Goal: Information Seeking & Learning: Learn about a topic

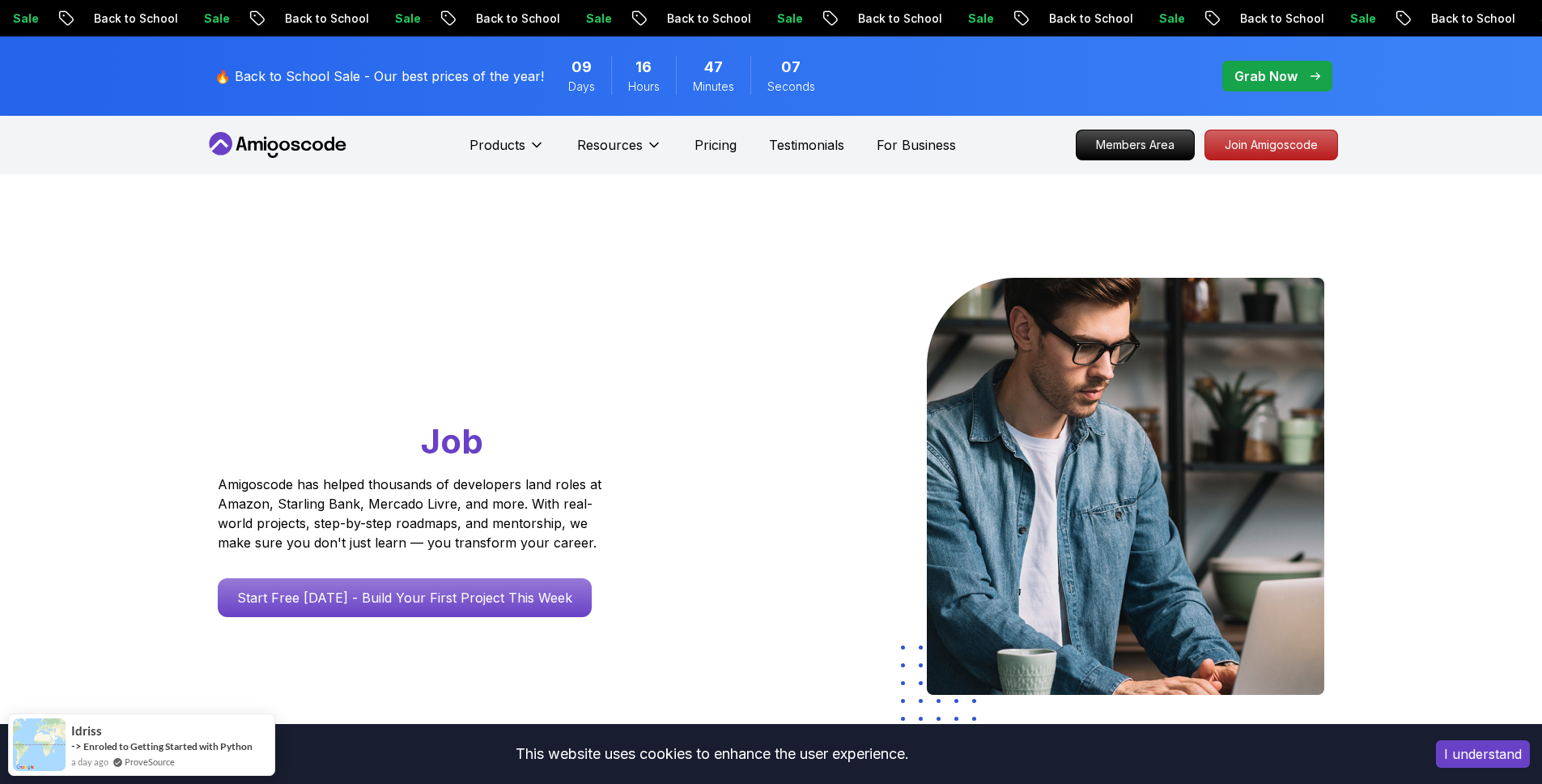
click at [1278, 75] on p "Grab Now" at bounding box center [1267, 76] width 64 height 19
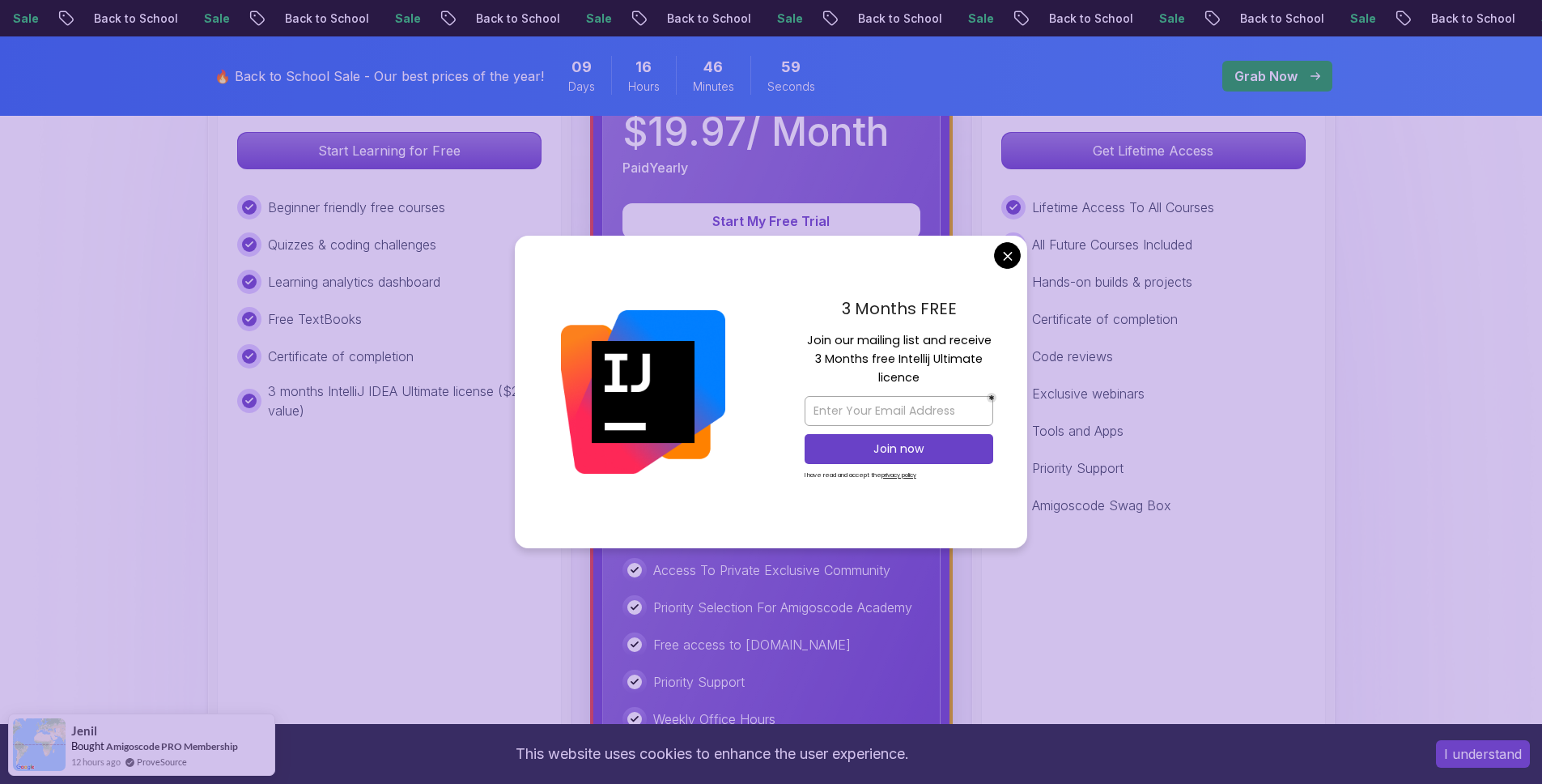
scroll to position [620, 0]
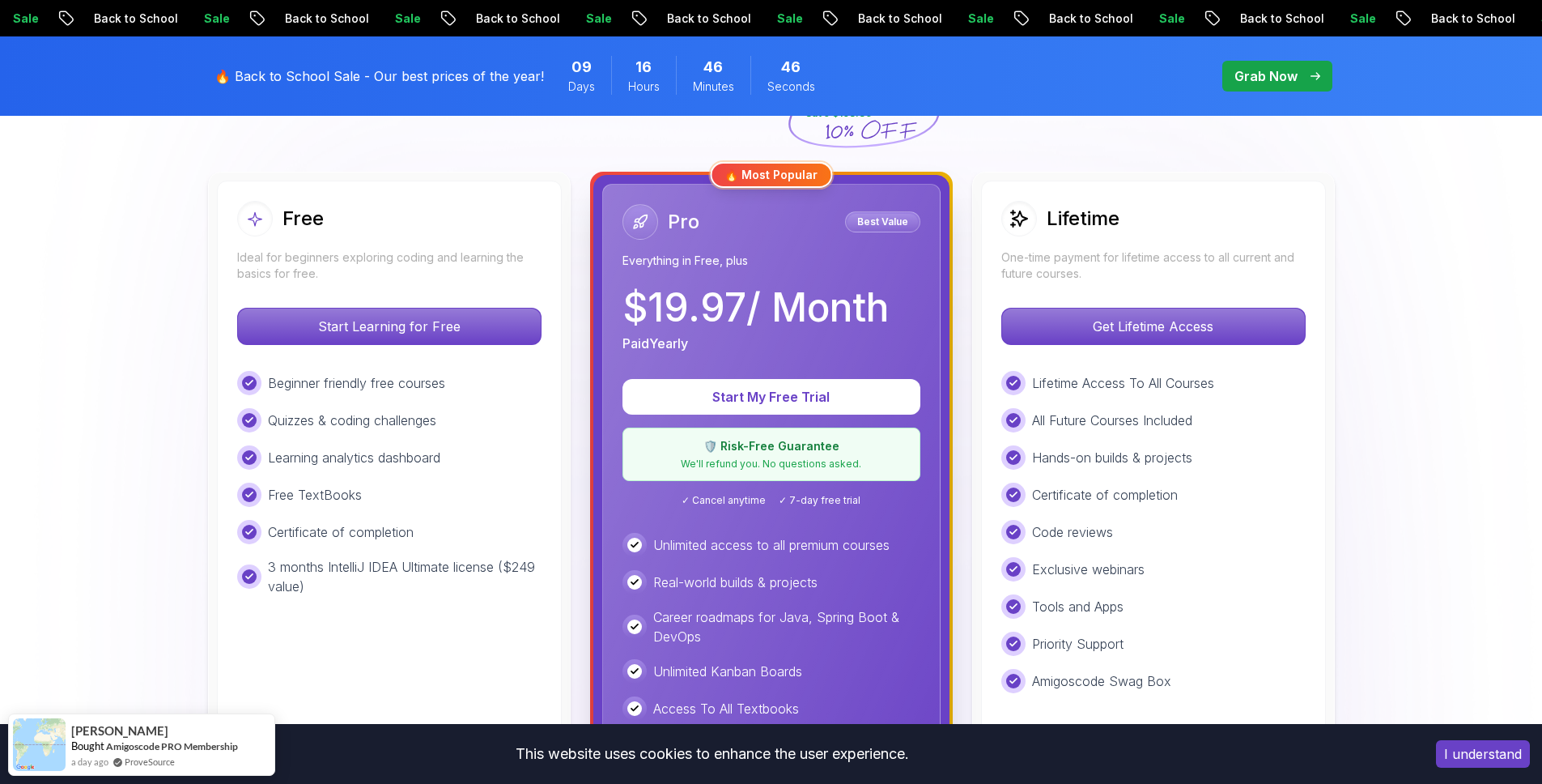
scroll to position [235, 0]
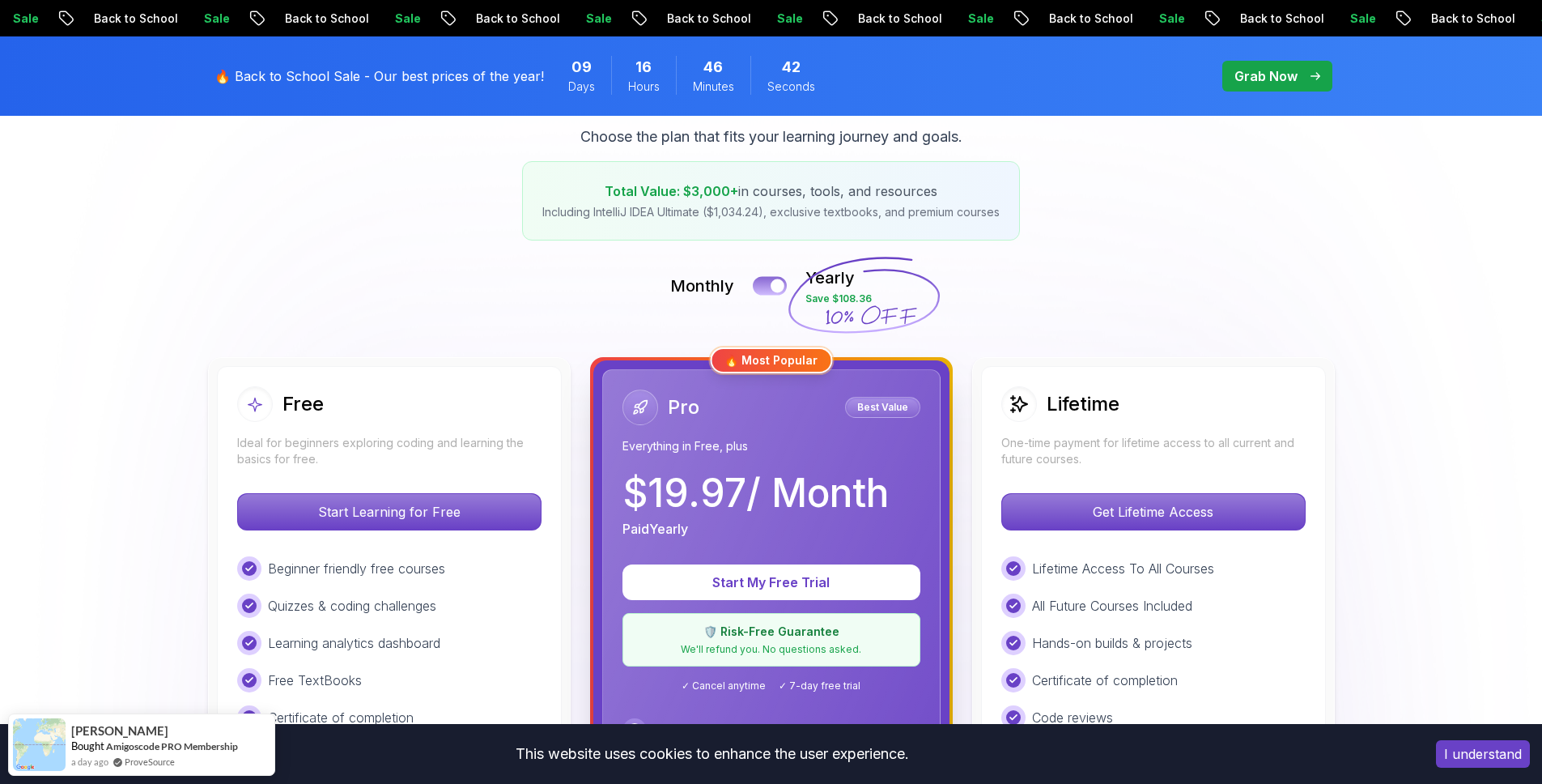
click at [772, 286] on div at bounding box center [777, 286] width 13 height 13
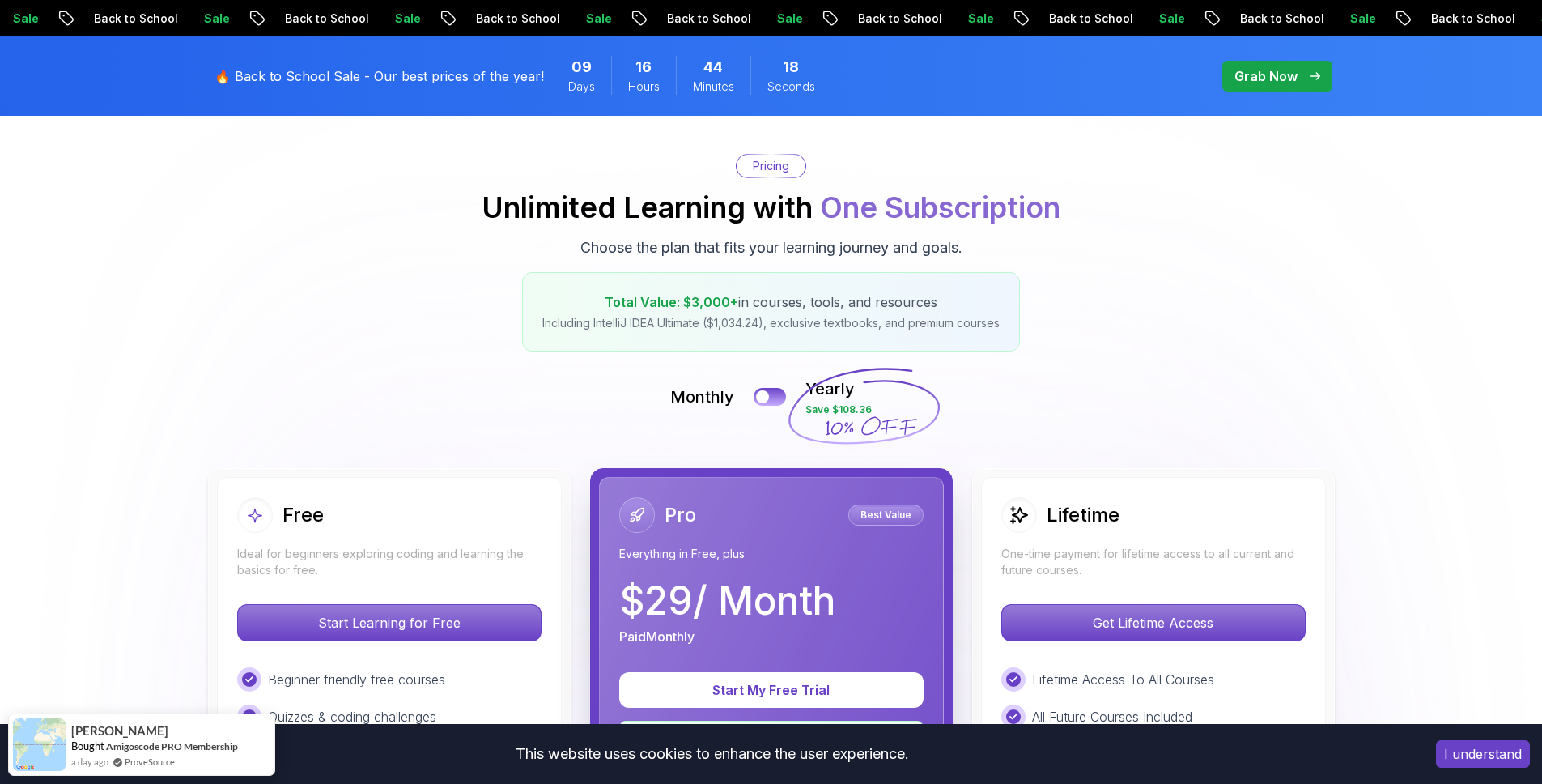
scroll to position [0, 0]
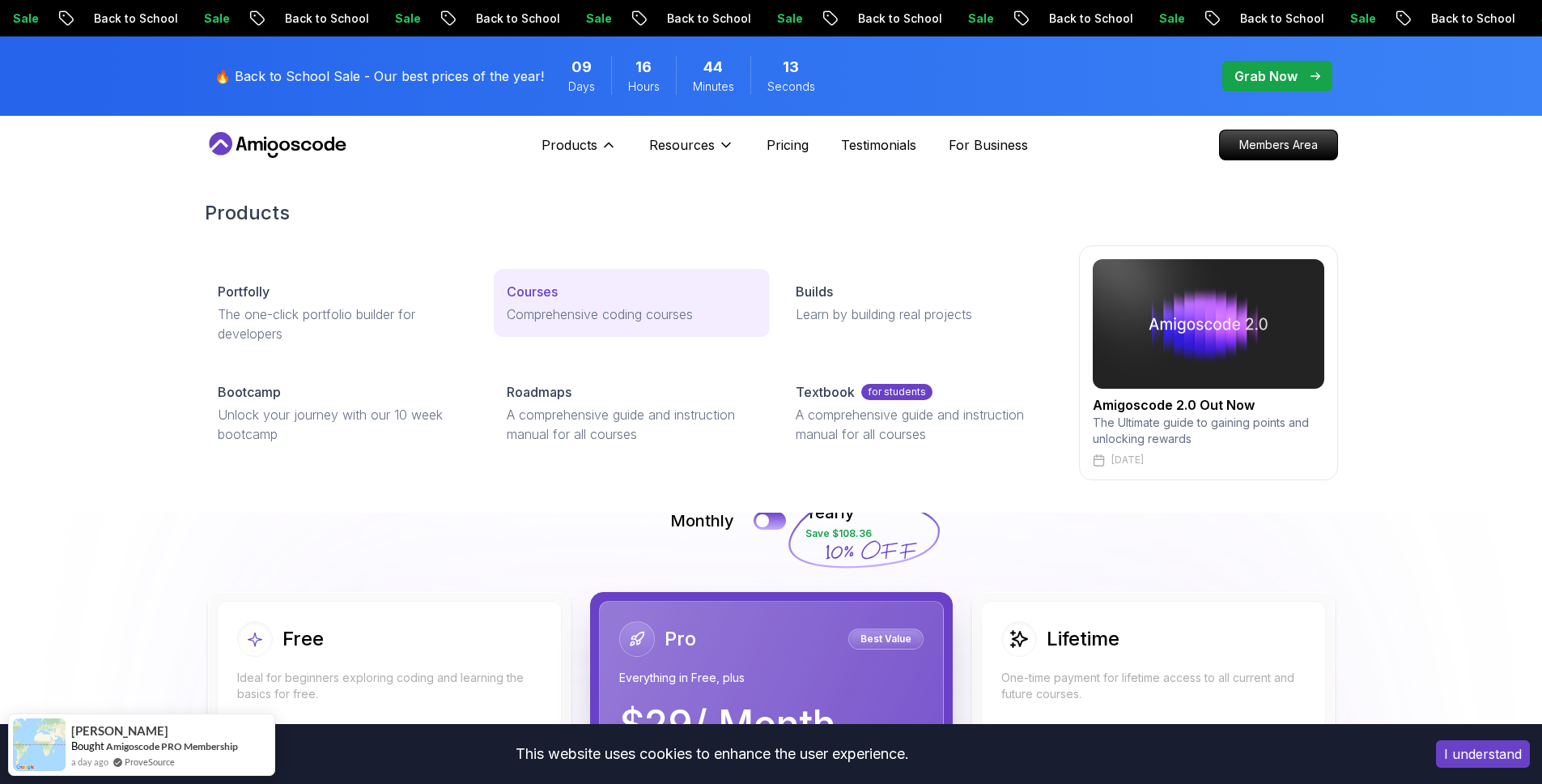
click at [554, 286] on p "Courses" at bounding box center [532, 291] width 51 height 19
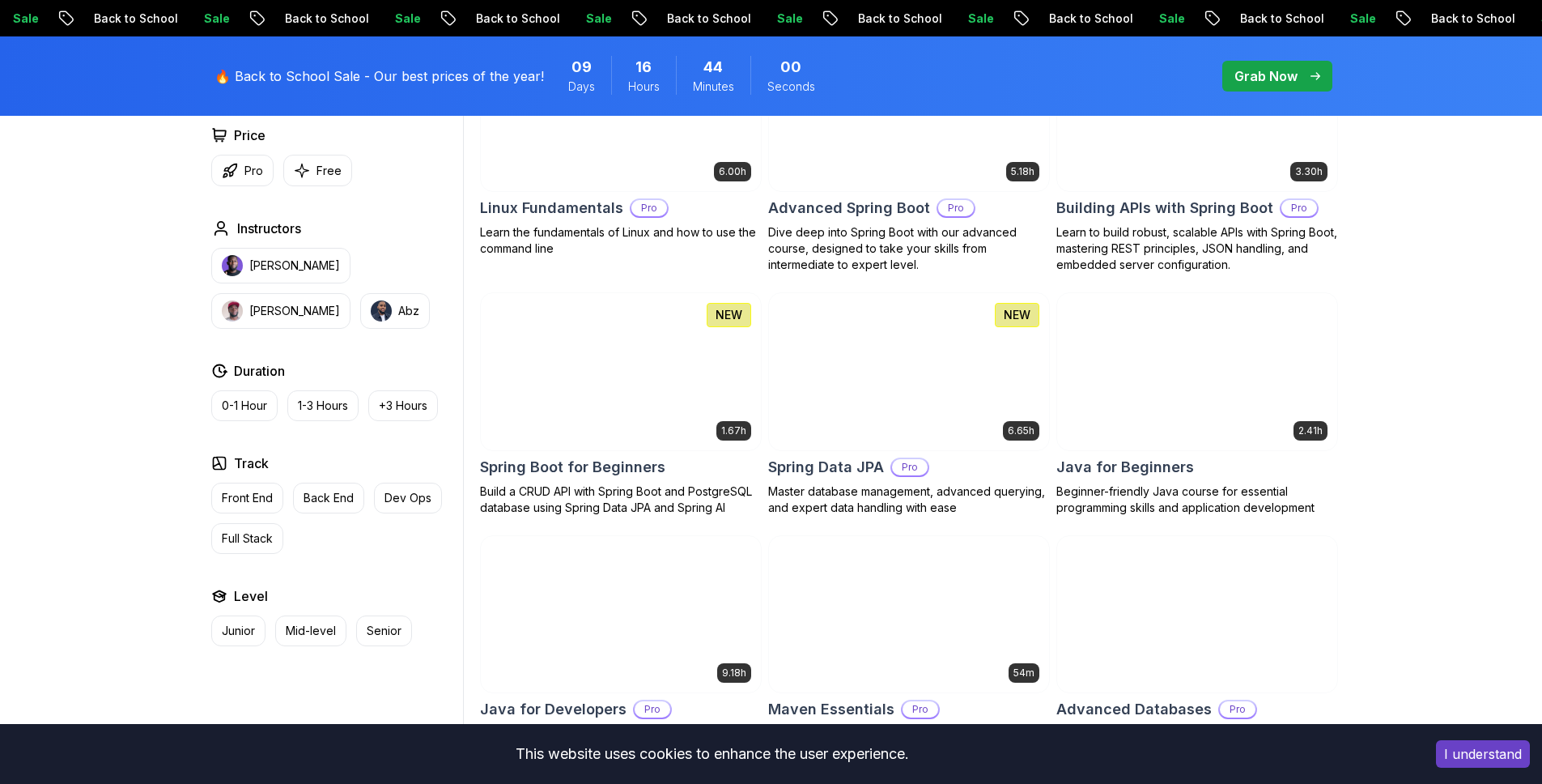
scroll to position [614, 0]
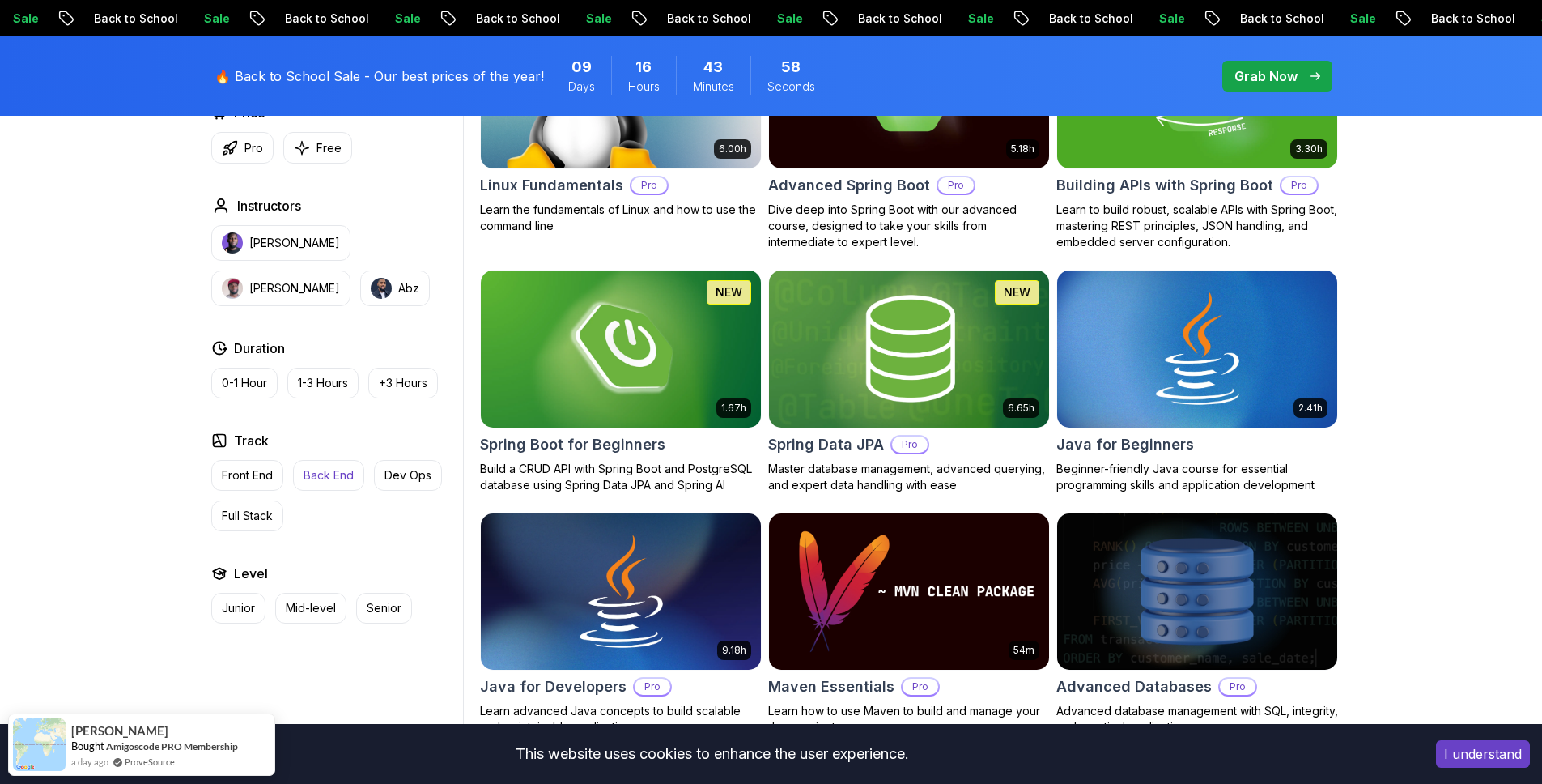
click at [325, 468] on p "Back End" at bounding box center [328, 475] width 50 height 16
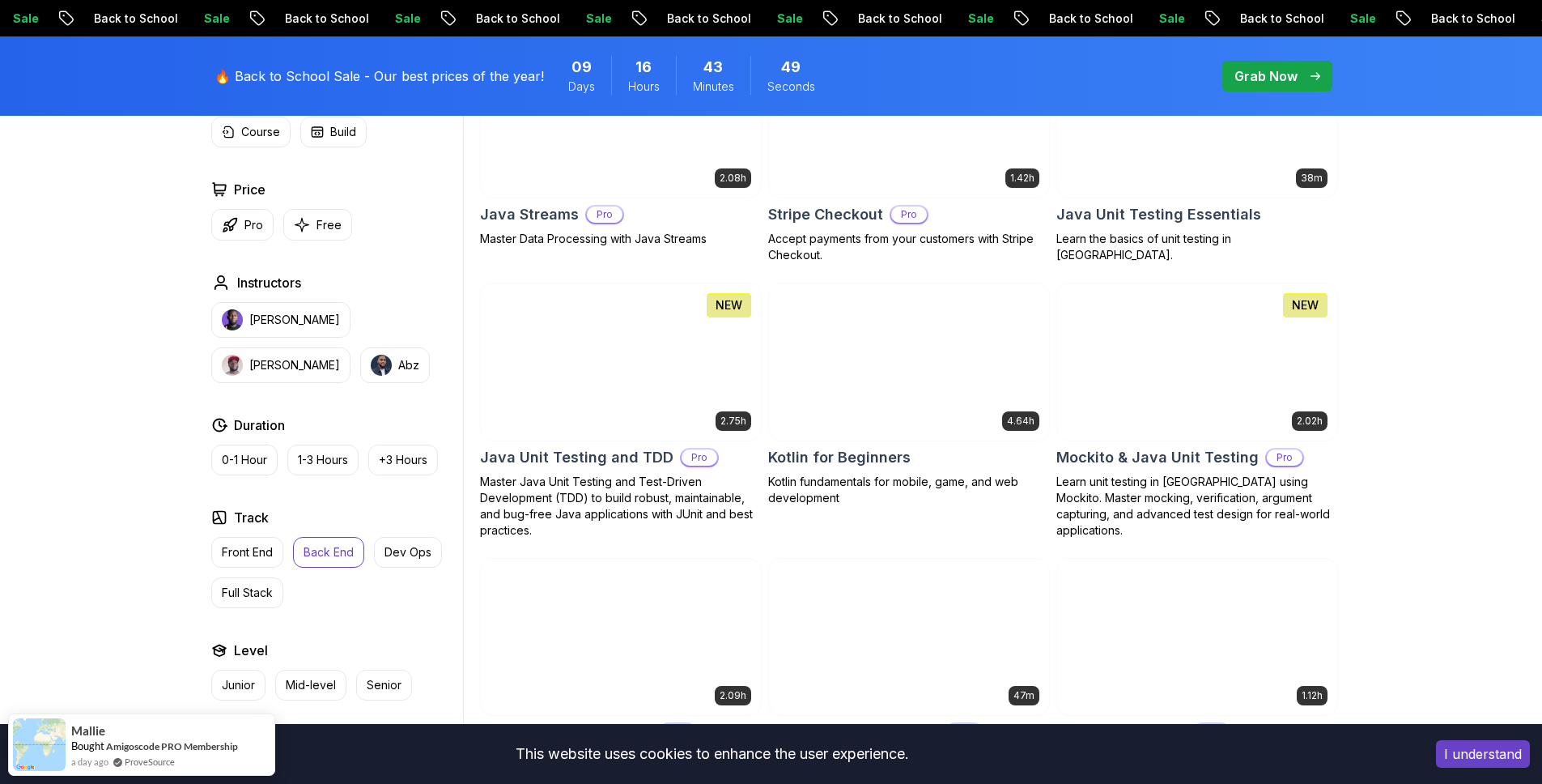
scroll to position [1953, 0]
